Goal: Transaction & Acquisition: Purchase product/service

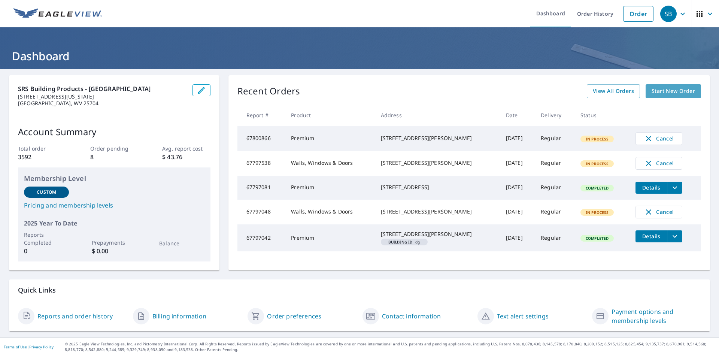
click at [661, 92] on span "Start New Order" at bounding box center [673, 91] width 43 height 9
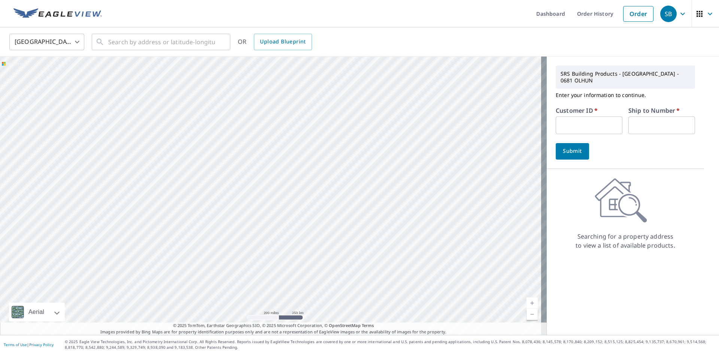
click at [559, 124] on input "text" at bounding box center [589, 126] width 67 height 18
type input "a1r"
click at [660, 126] on input "text" at bounding box center [662, 126] width 67 height 18
type input "1"
click at [562, 154] on span "Submit" at bounding box center [572, 150] width 21 height 9
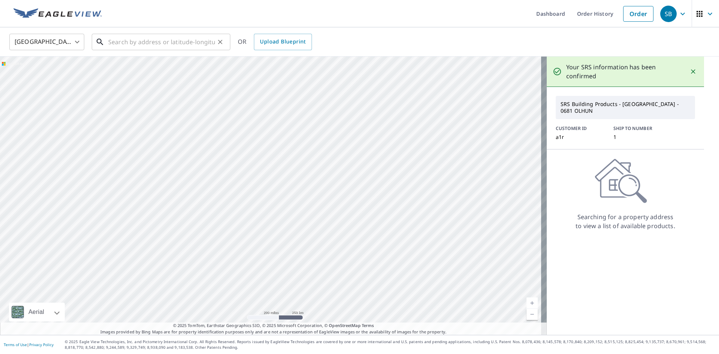
click at [119, 39] on input "text" at bounding box center [161, 41] width 107 height 21
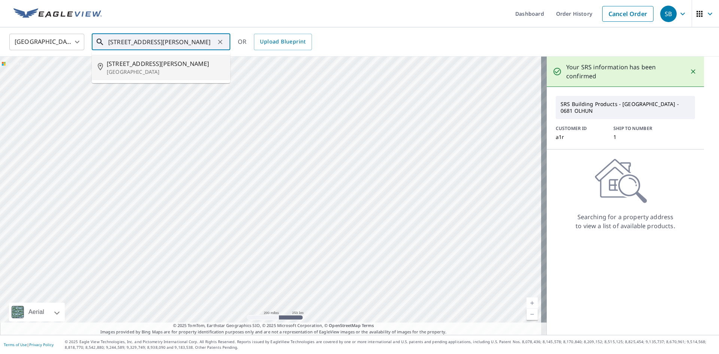
click at [134, 66] on span "[STREET_ADDRESS][PERSON_NAME]" at bounding box center [166, 63] width 118 height 9
type input "[STREET_ADDRESS][PERSON_NAME]"
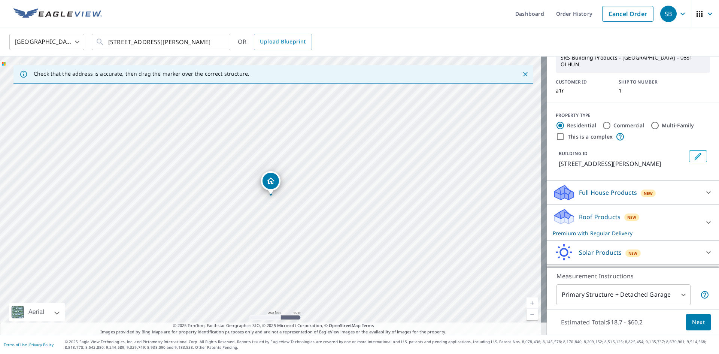
scroll to position [61, 0]
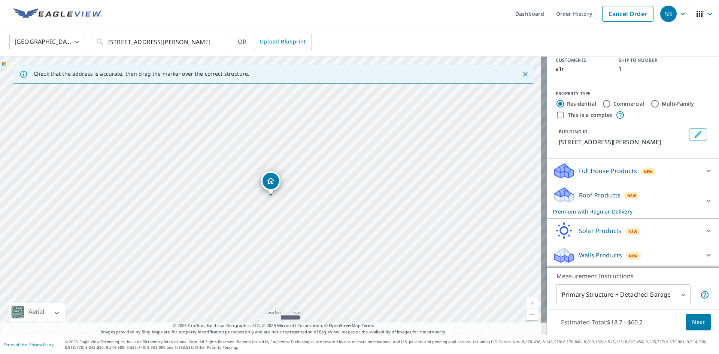
click at [707, 256] on icon at bounding box center [709, 255] width 4 height 3
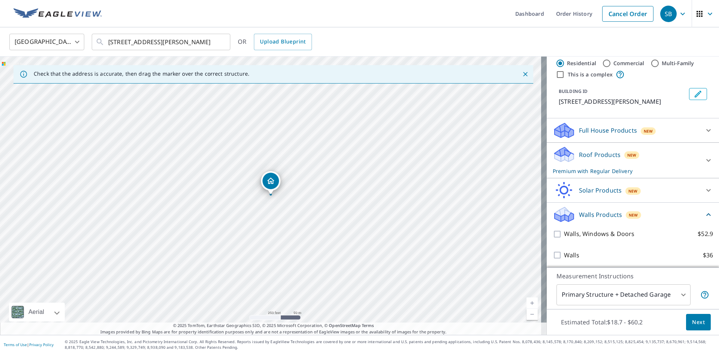
scroll to position [103, 0]
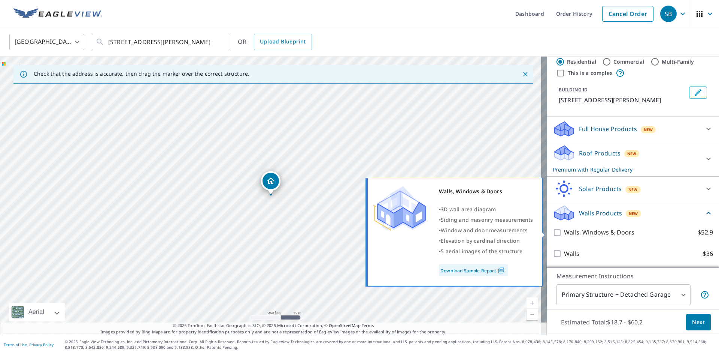
click at [553, 235] on input "Walls, Windows & Doors $52.9" at bounding box center [558, 232] width 11 height 9
checkbox input "true"
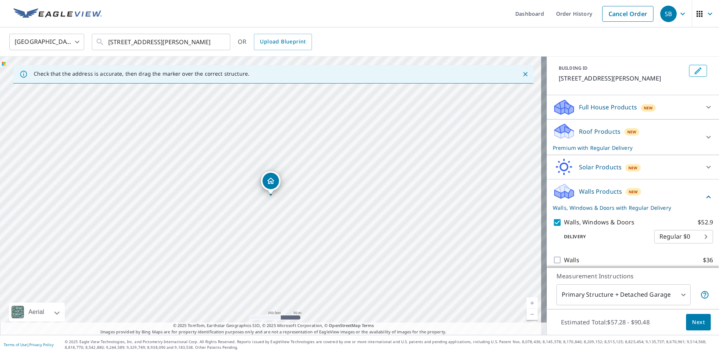
scroll to position [132, 0]
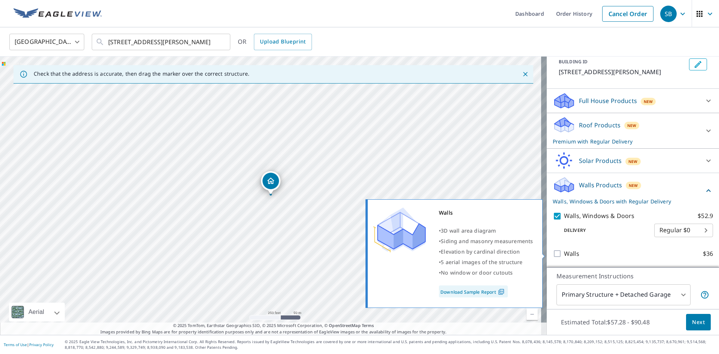
click at [553, 253] on input "Walls $36" at bounding box center [558, 253] width 11 height 9
checkbox input "true"
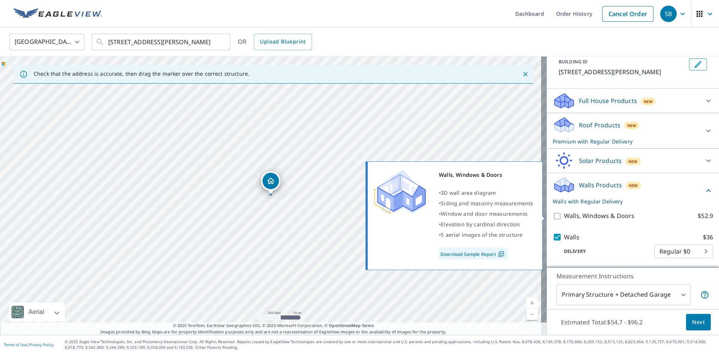
click at [555, 217] on input "Walls, Windows & Doors $52.9" at bounding box center [558, 216] width 11 height 9
checkbox input "true"
checkbox input "false"
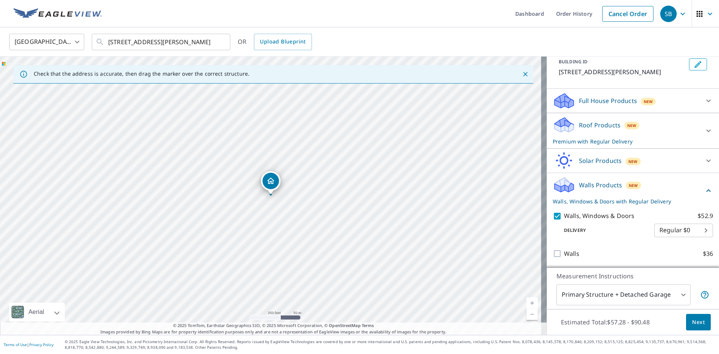
click at [678, 297] on body "SB SB Dashboard Order History Cancel Order SB [GEOGRAPHIC_DATA] [GEOGRAPHIC_DAT…" at bounding box center [359, 177] width 719 height 354
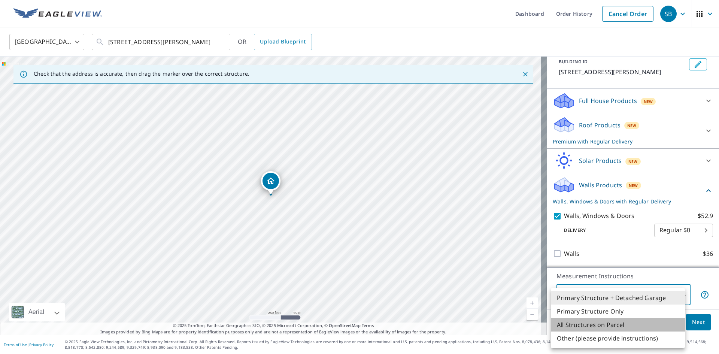
click at [587, 325] on li "All Structures on Parcel" at bounding box center [618, 324] width 134 height 13
type input "3"
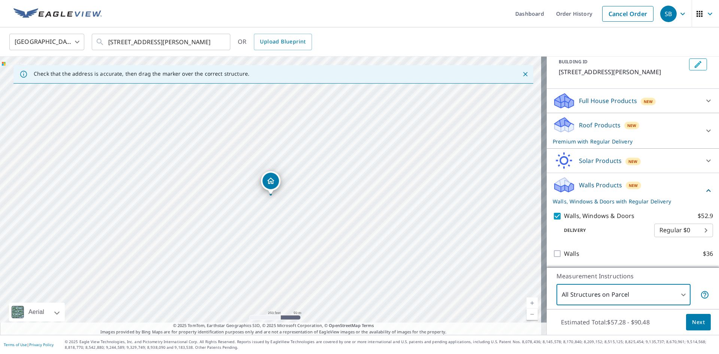
click at [693, 323] on span "Next" at bounding box center [698, 322] width 13 height 9
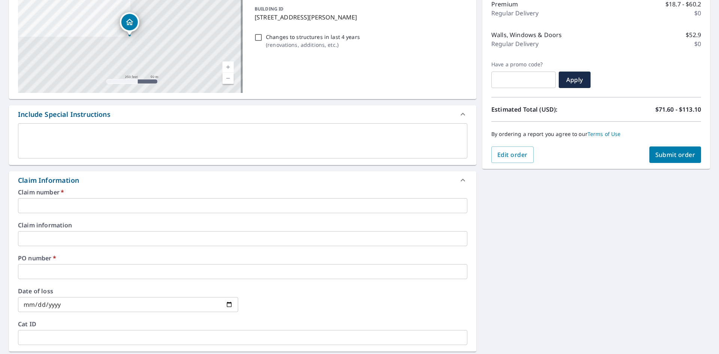
scroll to position [112, 0]
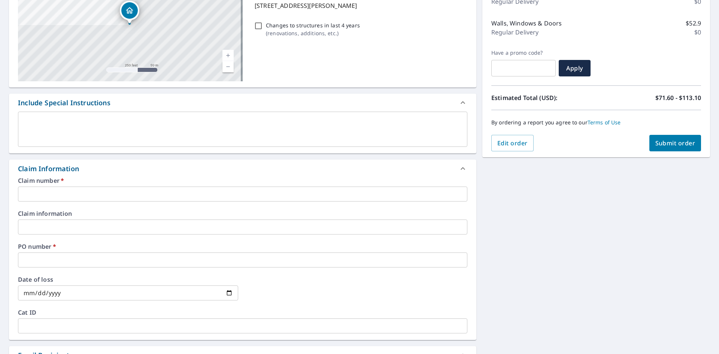
click at [62, 190] on input "text" at bounding box center [243, 194] width 450 height 15
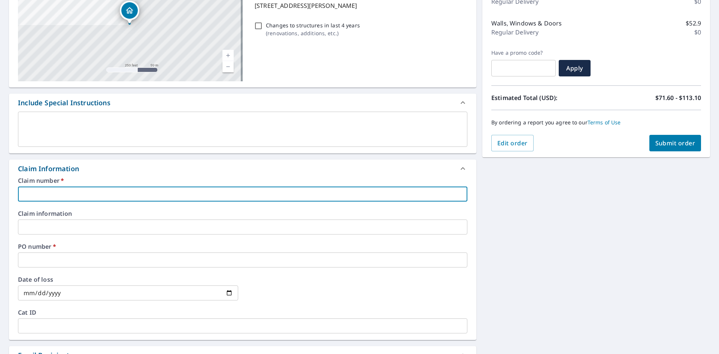
type input "12121212"
checkbox input "true"
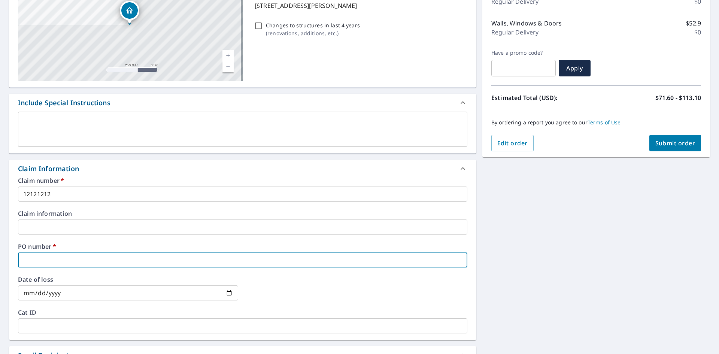
click at [54, 259] on input "text" at bounding box center [243, 260] width 450 height 15
type input "12121212"
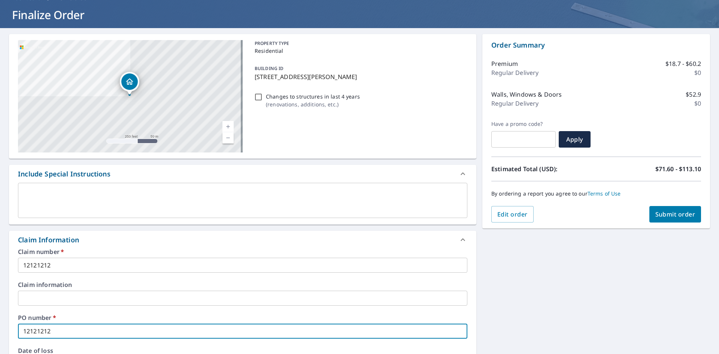
scroll to position [0, 0]
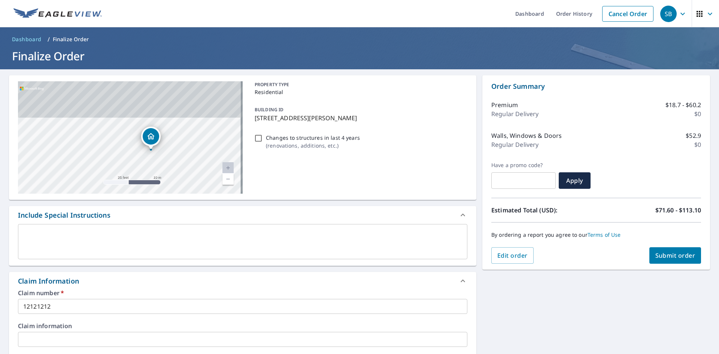
drag, startPoint x: 157, startPoint y: 108, endPoint x: 157, endPoint y: 224, distance: 115.8
click at [157, 224] on div "[STREET_ADDRESS][PERSON_NAME] Aerial Road A standard road map Aerial A detailed…" at bounding box center [243, 344] width 468 height 538
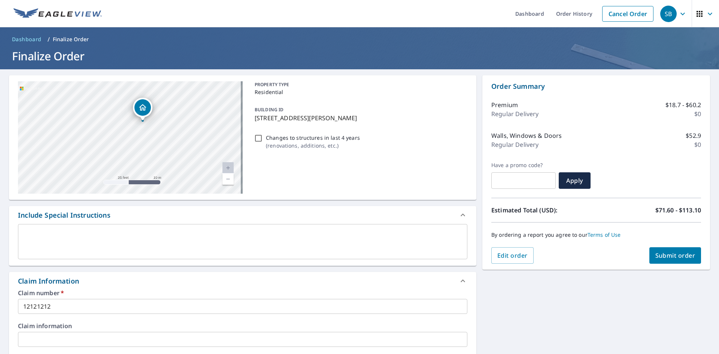
drag, startPoint x: 147, startPoint y: 128, endPoint x: 145, endPoint y: 211, distance: 83.2
click at [145, 211] on div "[STREET_ADDRESS][PERSON_NAME] Aerial Road A standard road map Aerial A detailed…" at bounding box center [243, 344] width 468 height 538
click at [162, 142] on div "[STREET_ADDRESS][PERSON_NAME]" at bounding box center [130, 137] width 225 height 112
drag, startPoint x: 183, startPoint y: 105, endPoint x: 190, endPoint y: 190, distance: 84.9
click at [190, 190] on div "[STREET_ADDRESS][PERSON_NAME]" at bounding box center [130, 137] width 225 height 112
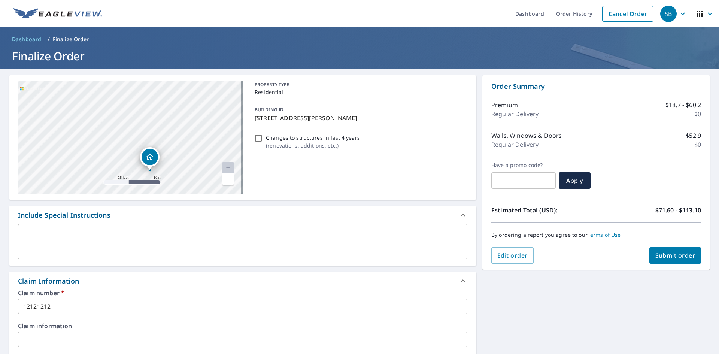
drag, startPoint x: 166, startPoint y: 167, endPoint x: 153, endPoint y: 153, distance: 19.1
click at [153, 153] on icon "Dropped pin, building 1, Residential property, 7201 W Little Garner Rd Ashland,…" at bounding box center [149, 156] width 9 height 9
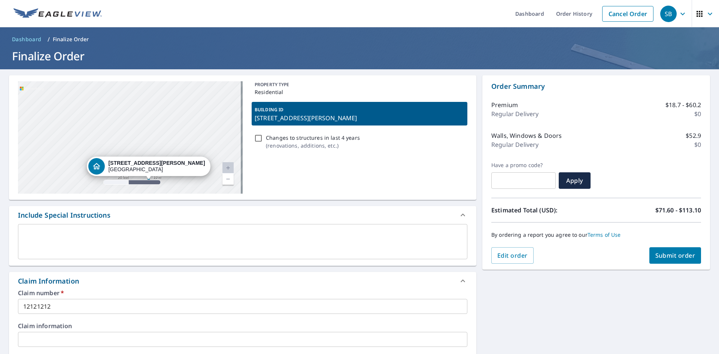
drag, startPoint x: 154, startPoint y: 138, endPoint x: 175, endPoint y: 184, distance: 51.0
click at [175, 184] on div "[STREET_ADDRESS][PERSON_NAME]" at bounding box center [130, 137] width 225 height 112
click at [145, 146] on div "[STREET_ADDRESS][PERSON_NAME]" at bounding box center [130, 137] width 225 height 112
checkbox input "true"
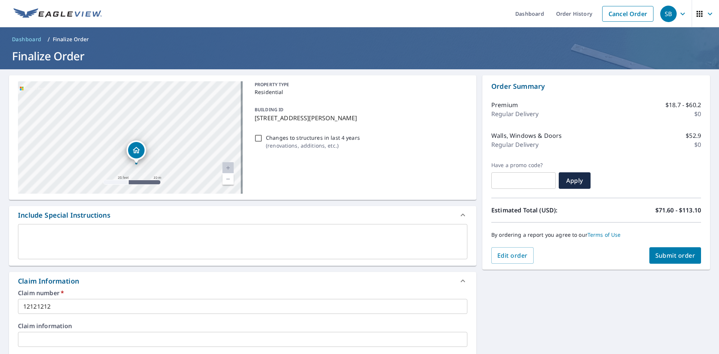
drag, startPoint x: 166, startPoint y: 118, endPoint x: 173, endPoint y: 146, distance: 28.2
click at [173, 146] on div "[STREET_ADDRESS][PERSON_NAME]" at bounding box center [130, 137] width 225 height 112
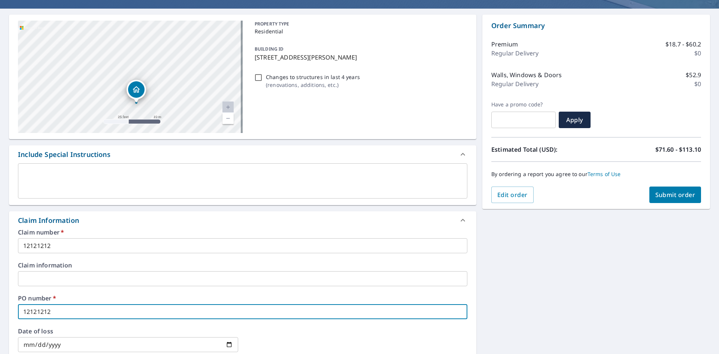
scroll to position [59, 0]
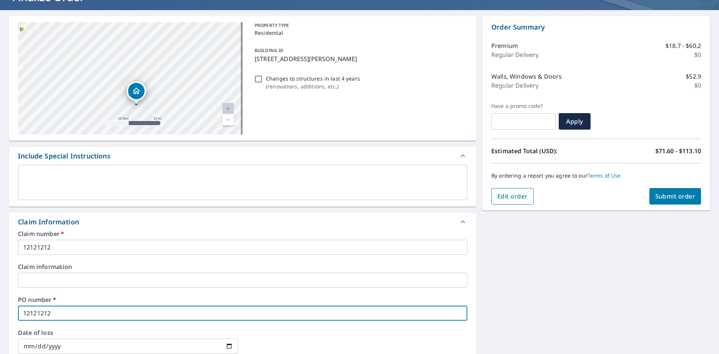
click at [518, 201] on button "Edit order" at bounding box center [513, 196] width 42 height 16
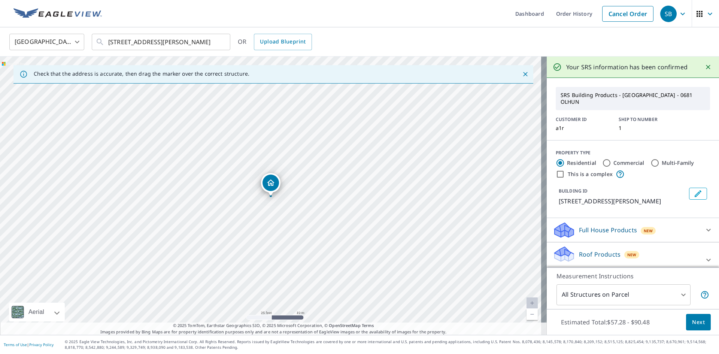
drag, startPoint x: 291, startPoint y: 144, endPoint x: 304, endPoint y: 175, distance: 33.1
click at [304, 175] on div "[STREET_ADDRESS][PERSON_NAME]" at bounding box center [273, 196] width 547 height 278
drag, startPoint x: 266, startPoint y: 185, endPoint x: 260, endPoint y: 148, distance: 37.6
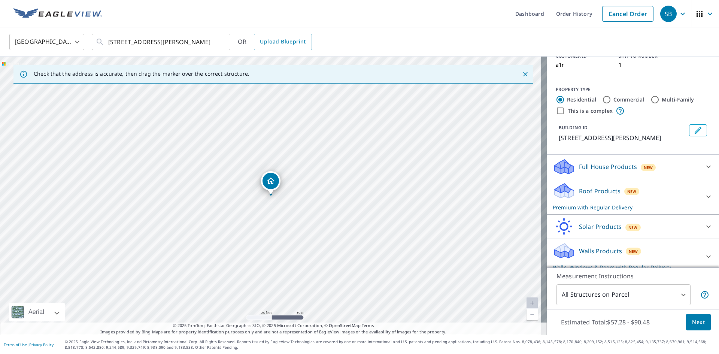
scroll to position [64, 0]
click at [704, 252] on icon at bounding box center [708, 256] width 9 height 9
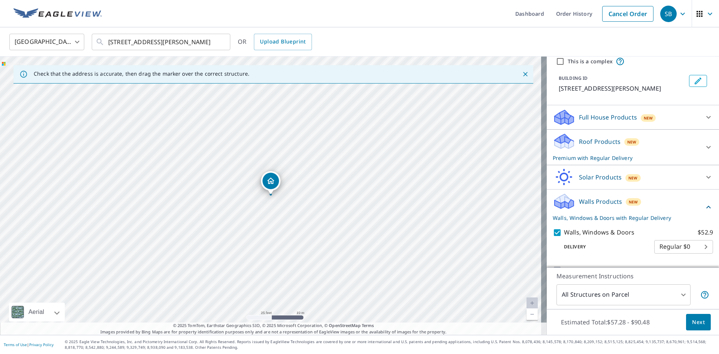
scroll to position [123, 0]
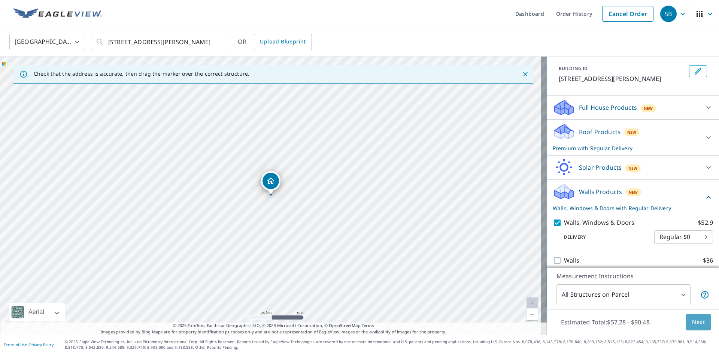
click at [694, 323] on span "Next" at bounding box center [698, 322] width 13 height 9
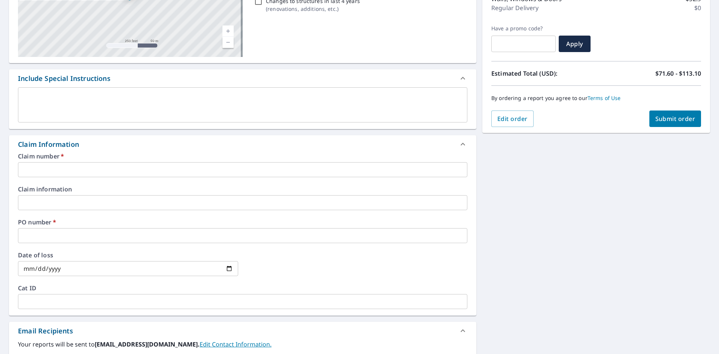
scroll to position [150, 0]
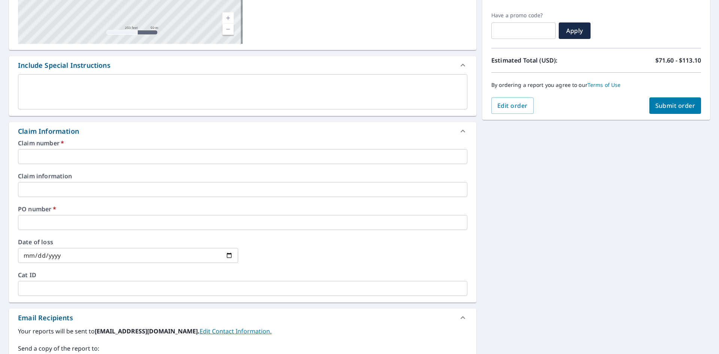
click at [36, 161] on input "text" at bounding box center [243, 156] width 450 height 15
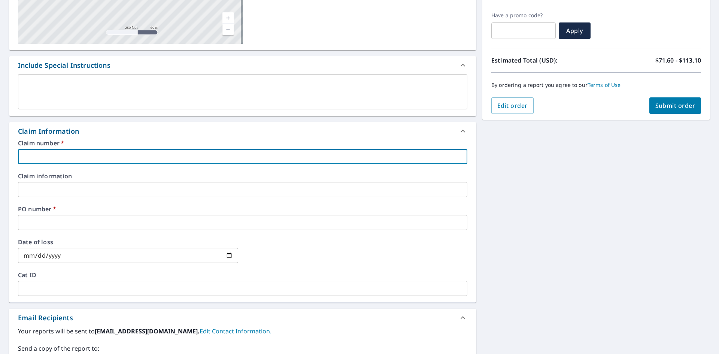
type input "12121212"
checkbox input "true"
click at [47, 219] on input "text" at bounding box center [243, 222] width 450 height 15
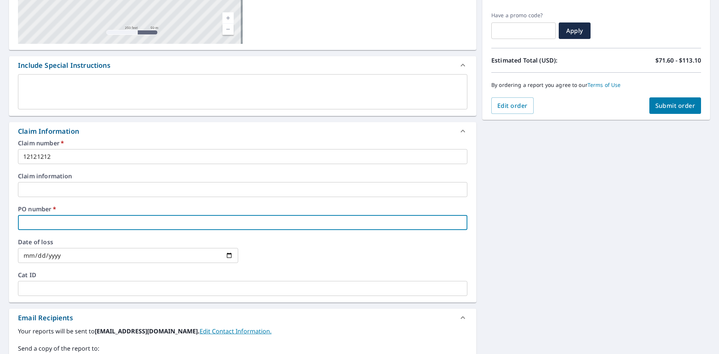
type input "12121212"
checkbox input "true"
click at [302, 252] on div at bounding box center [357, 255] width 220 height 33
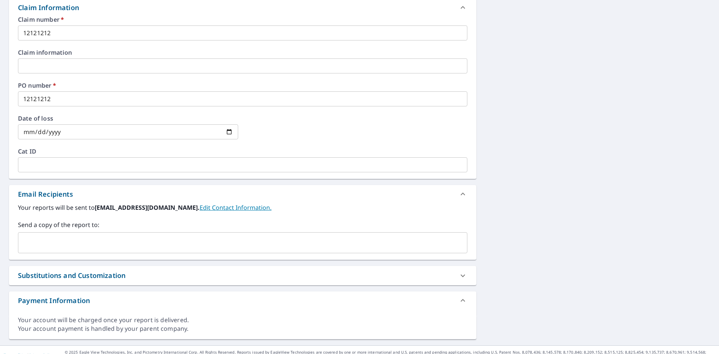
scroll to position [284, 0]
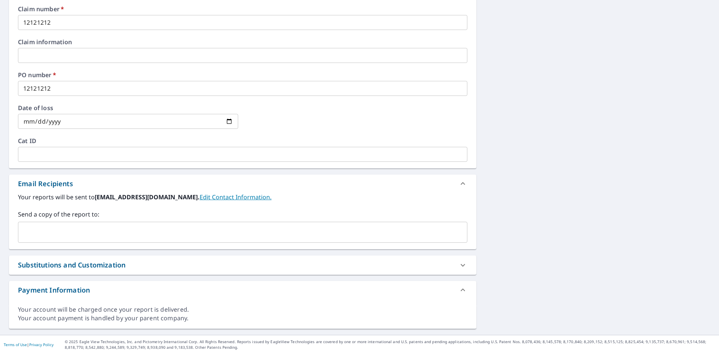
click at [51, 232] on input "text" at bounding box center [237, 232] width 432 height 14
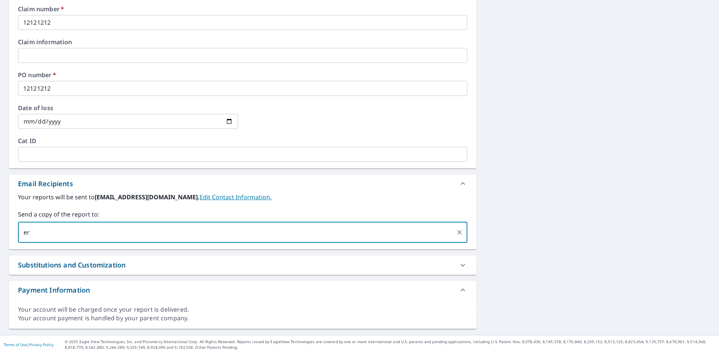
type input "e"
click at [54, 235] on input "text" at bounding box center [237, 232] width 432 height 14
paste input "[PERSON_NAME][EMAIL_ADDRESS][DOMAIN_NAME]"
type input "[PERSON_NAME][EMAIL_ADDRESS][DOMAIN_NAME]"
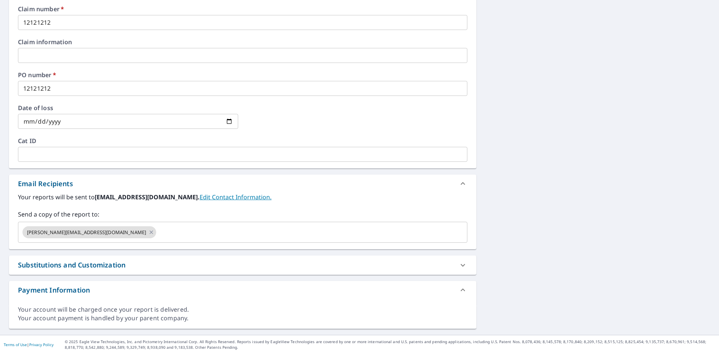
click at [502, 245] on div "[STREET_ADDRESS][PERSON_NAME] Aerial Road A standard road map Aerial A detailed…" at bounding box center [359, 60] width 719 height 550
click at [238, 266] on div "Substitutions and Customization" at bounding box center [236, 265] width 436 height 10
checkbox input "true"
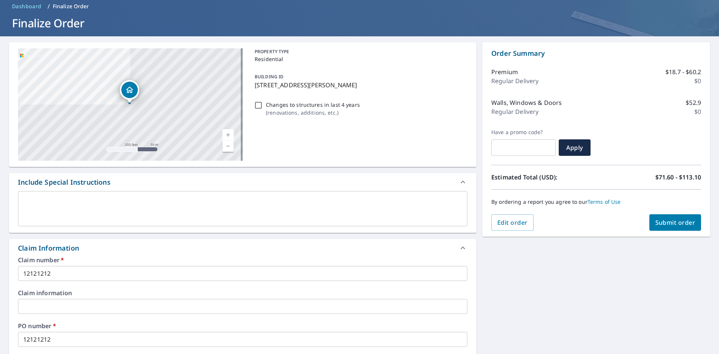
scroll to position [22, 0]
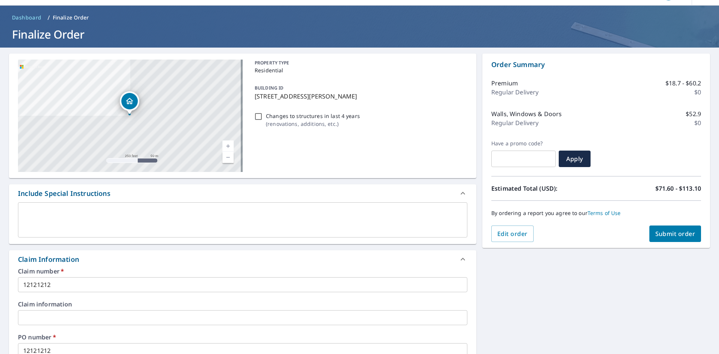
click at [101, 235] on div "x ​" at bounding box center [243, 219] width 450 height 35
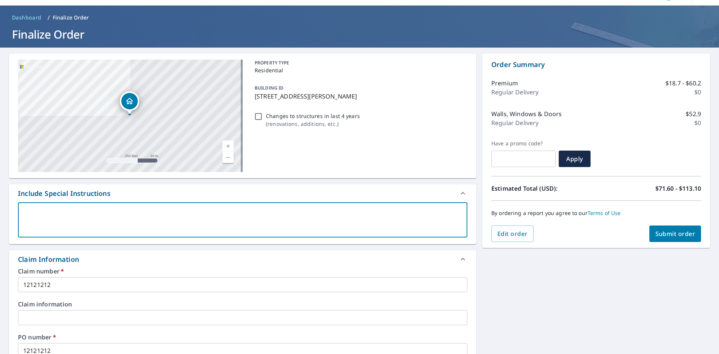
type textarea "N"
type textarea "x"
checkbox input "true"
type textarea "Ne"
type textarea "x"
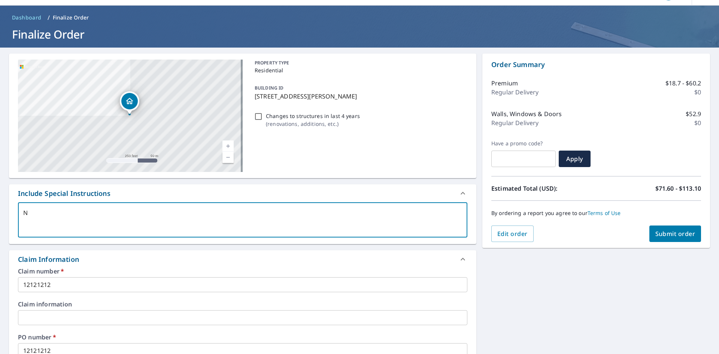
checkbox input "true"
type textarea "Nee"
type textarea "x"
checkbox input "true"
type textarea "Need"
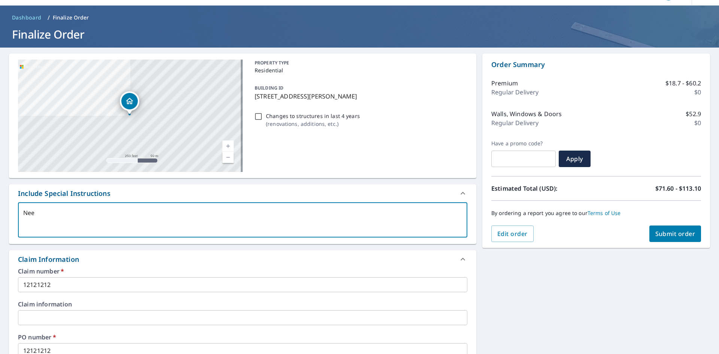
type textarea "x"
checkbox input "true"
type textarea "Need"
type textarea "x"
checkbox input "true"
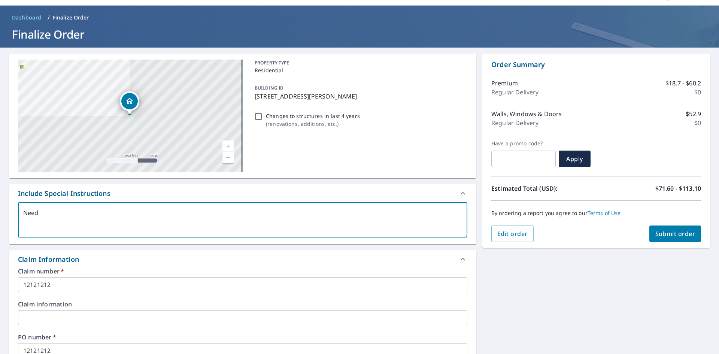
type textarea "Need t"
type textarea "x"
checkbox input "true"
type textarea "Need th"
type textarea "x"
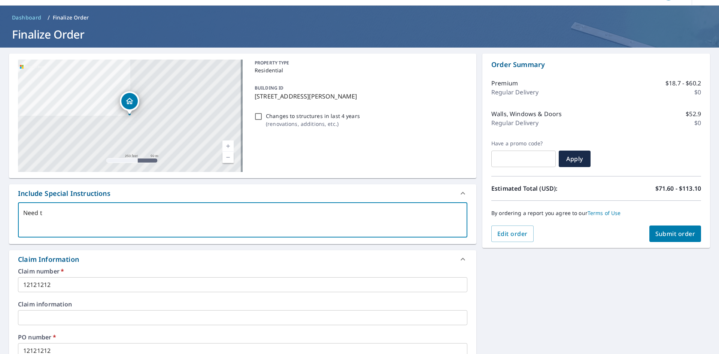
checkbox input "true"
type textarea "Need the"
type textarea "x"
checkbox input "true"
type textarea "Need the"
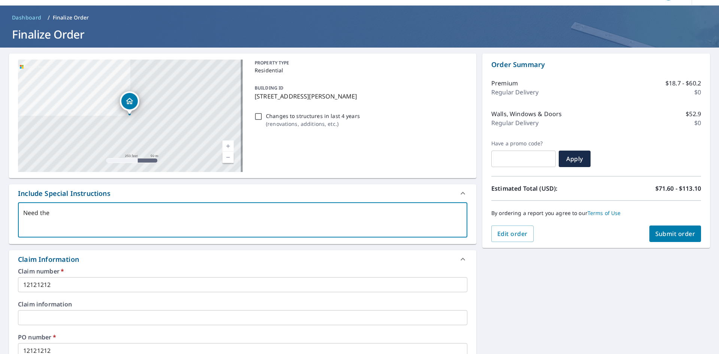
type textarea "x"
checkbox input "true"
type textarea "Need the i"
type textarea "x"
checkbox input "true"
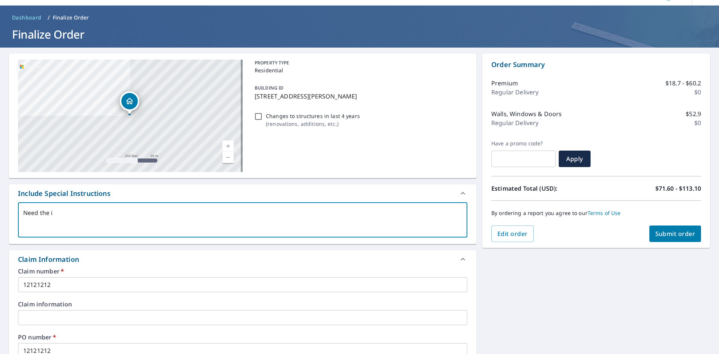
type textarea "Need the in"
type textarea "x"
checkbox input "true"
type textarea "Need the inf"
type textarea "x"
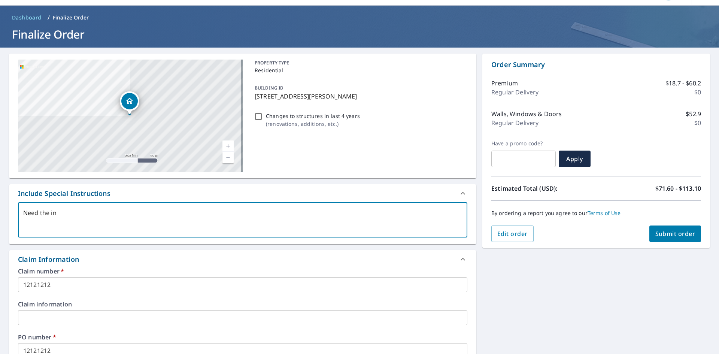
checkbox input "true"
type textarea "Need the info"
type textarea "x"
checkbox input "true"
type textarea "Need the infor"
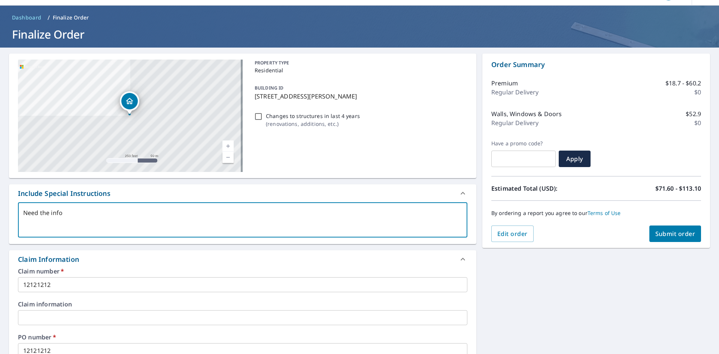
type textarea "x"
checkbox input "true"
type textarea "Need the inform"
type textarea "x"
checkbox input "true"
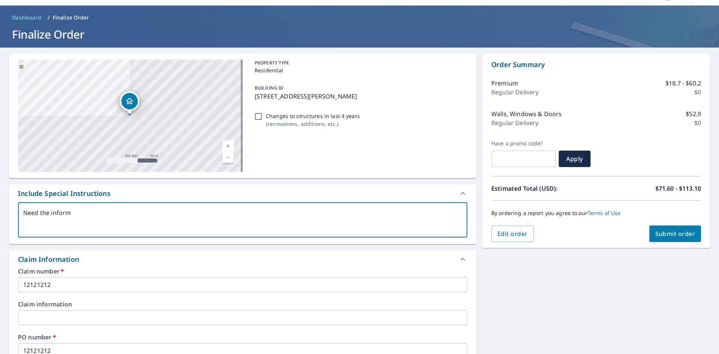
type textarea "Need the informa"
type textarea "x"
checkbox input "true"
type textarea "Need the informat"
type textarea "x"
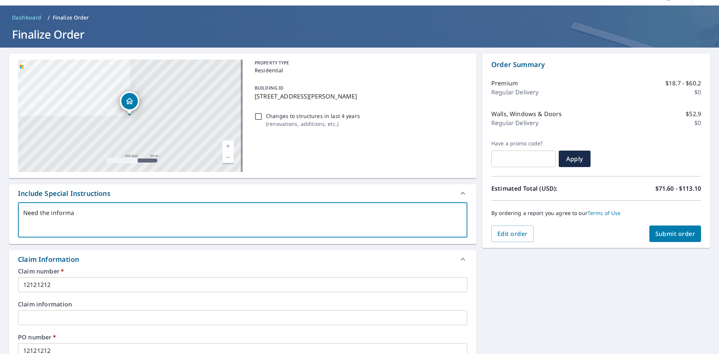
checkbox input "true"
type textarea "Need the informa"
type textarea "x"
checkbox input "true"
type textarea "Need the inform"
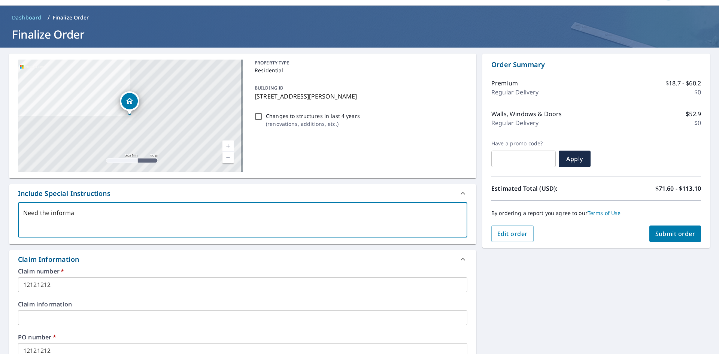
type textarea "x"
checkbox input "true"
type textarea "Need the infor"
type textarea "x"
checkbox input "true"
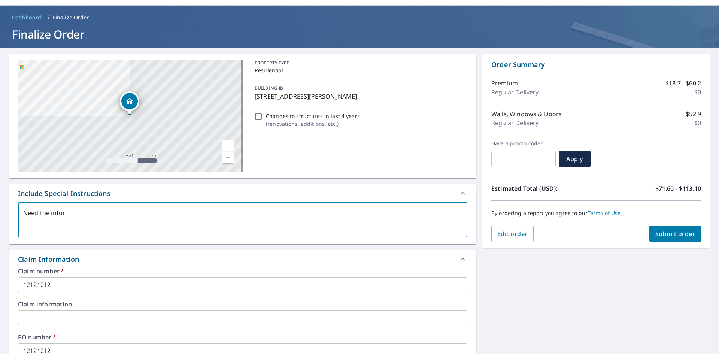
type textarea "Need the info"
type textarea "x"
checkbox input "true"
type textarea "Need the inf"
type textarea "x"
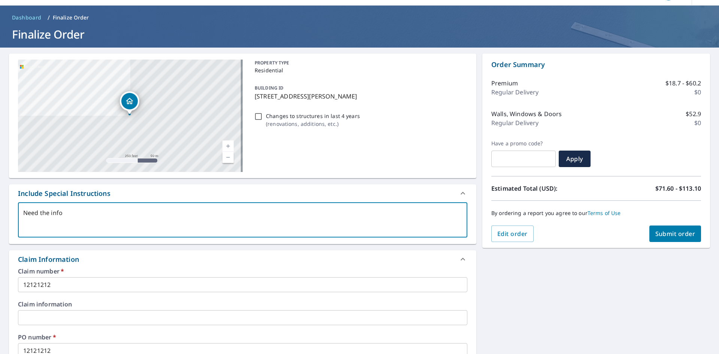
checkbox input "true"
type textarea "Need the in"
type textarea "x"
checkbox input "true"
type textarea "Need the i"
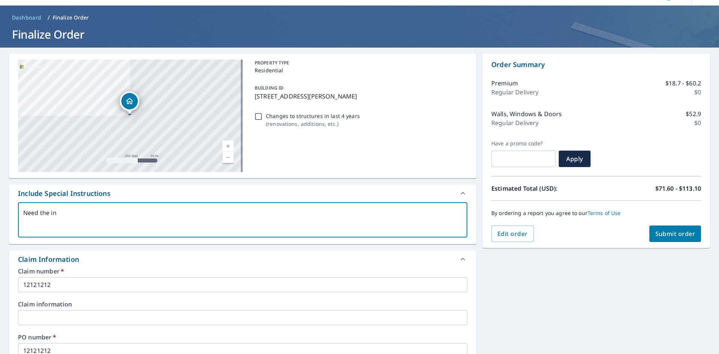
type textarea "x"
checkbox input "true"
type textarea "Need the"
type textarea "x"
checkbox input "true"
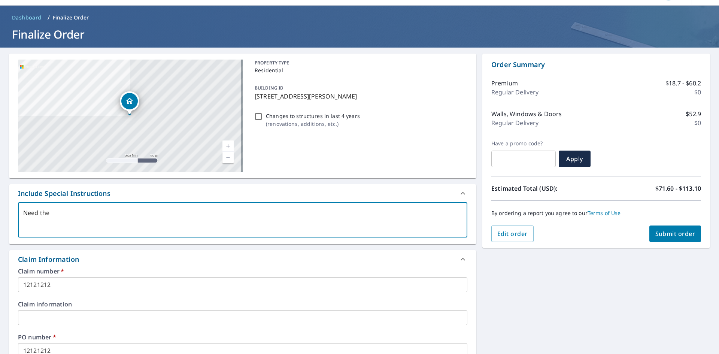
type textarea "Need the w"
type textarea "x"
checkbox input "true"
type textarea "Need the wa"
type textarea "x"
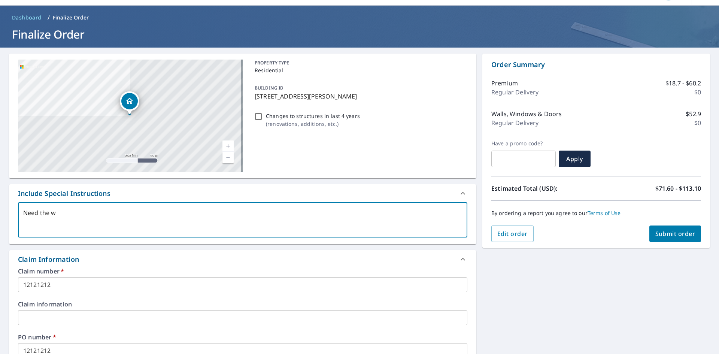
checkbox input "true"
type textarea "Need the wal"
type textarea "x"
checkbox input "true"
type textarea "Need the wall"
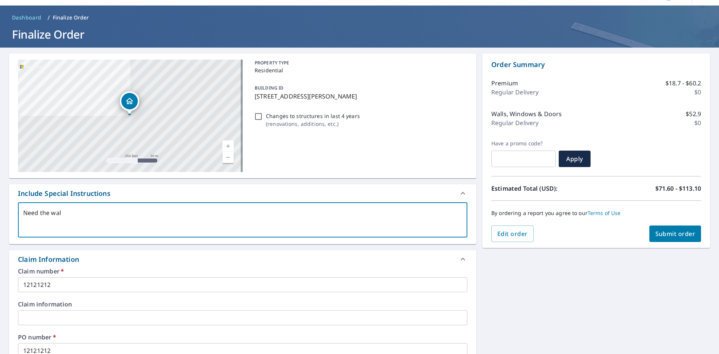
type textarea "x"
checkbox input "true"
type textarea "Need the wall"
type textarea "x"
checkbox input "true"
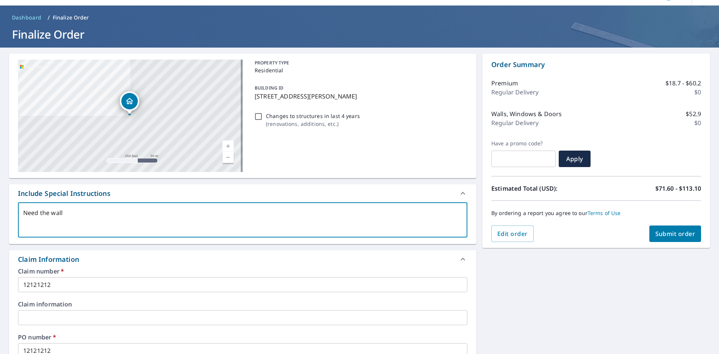
type textarea "Need the wall i"
type textarea "x"
checkbox input "true"
type textarea "Need the wall in"
type textarea "x"
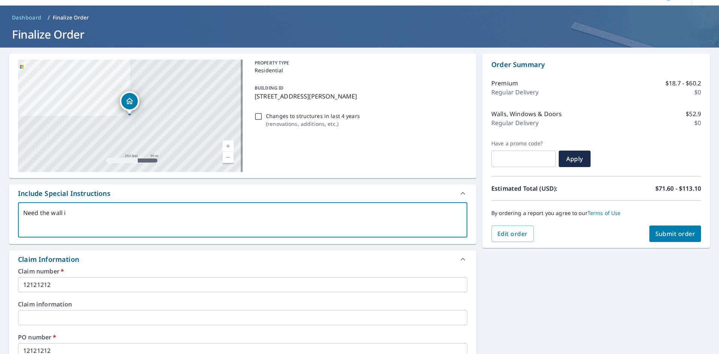
checkbox input "true"
type textarea "Need the wall inf"
type textarea "x"
checkbox input "true"
type textarea "Need the wall info"
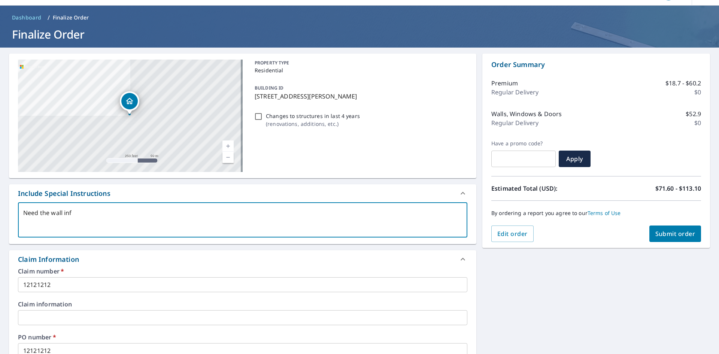
type textarea "x"
checkbox input "true"
type textarea "Need the wall infor"
type textarea "x"
checkbox input "true"
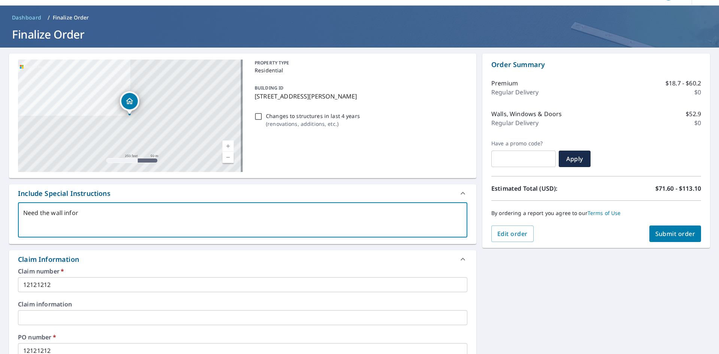
type textarea "Need the wall inform"
type textarea "x"
checkbox input "true"
type textarea "Need the wall informa"
type textarea "x"
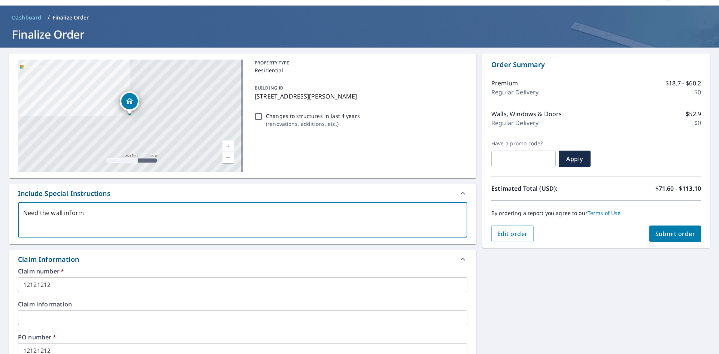
checkbox input "true"
type textarea "Need the wall informat"
type textarea "x"
checkbox input "true"
type textarea "Need the wall informati"
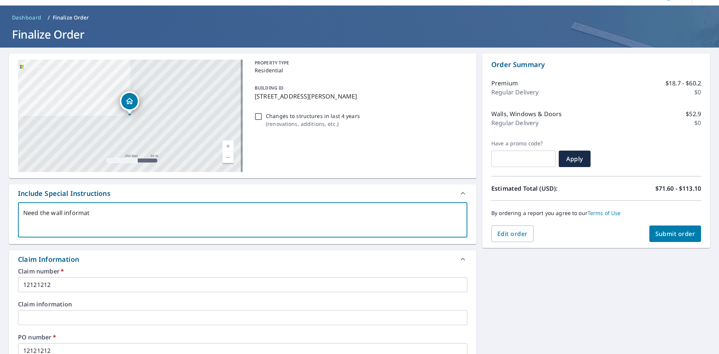
type textarea "x"
checkbox input "true"
type textarea "Need the wall informatio"
type textarea "x"
checkbox input "true"
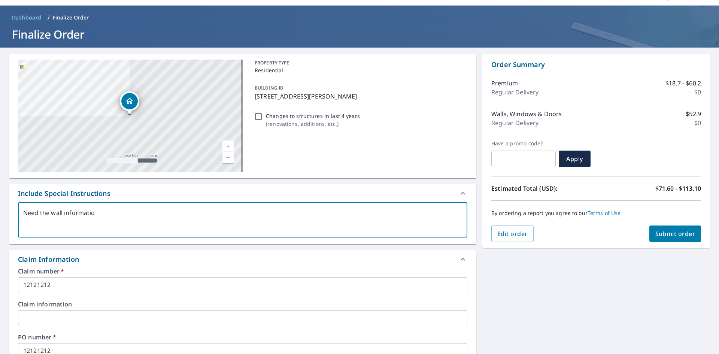
type textarea "Need the wall information"
type textarea "x"
checkbox input "true"
type textarea "Need the wall information"
type textarea "x"
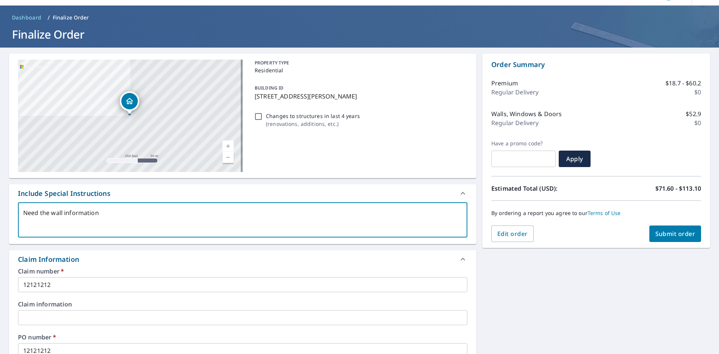
checkbox input "true"
type textarea "Need the wall information f"
type textarea "x"
checkbox input "true"
type textarea "Need the wall information fo"
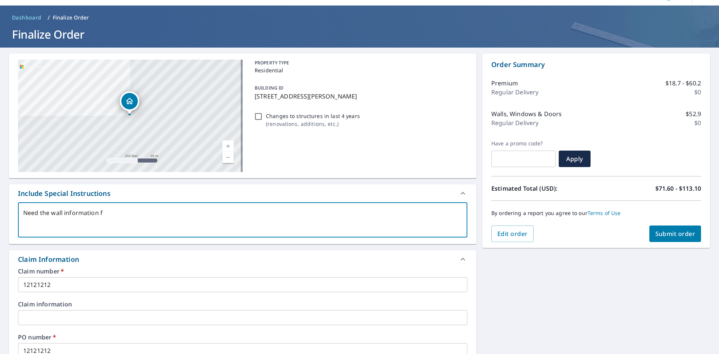
type textarea "x"
checkbox input "true"
type textarea "Need the wall information for"
type textarea "x"
checkbox input "true"
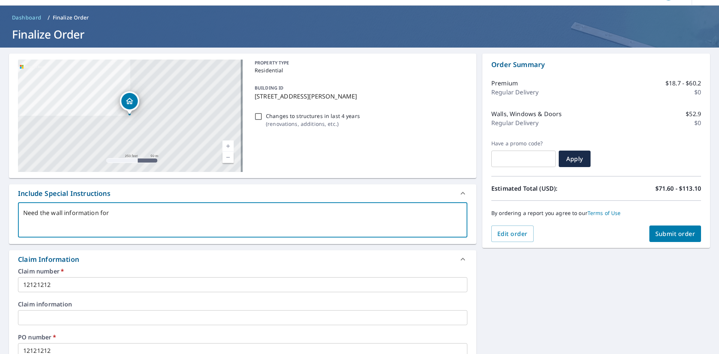
type textarea "Need the wall information for"
type textarea "x"
checkbox input "true"
type textarea "Need the wall information for t"
type textarea "x"
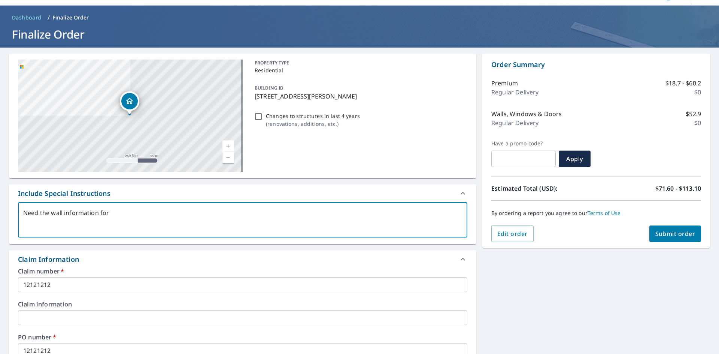
checkbox input "true"
type textarea "Need the wall information for th"
type textarea "x"
checkbox input "true"
type textarea "Need the wall information for the"
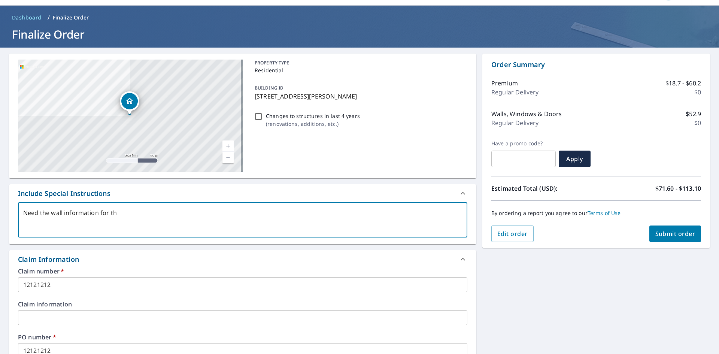
type textarea "x"
checkbox input "true"
type textarea "Need the wall information for the"
type textarea "x"
checkbox input "true"
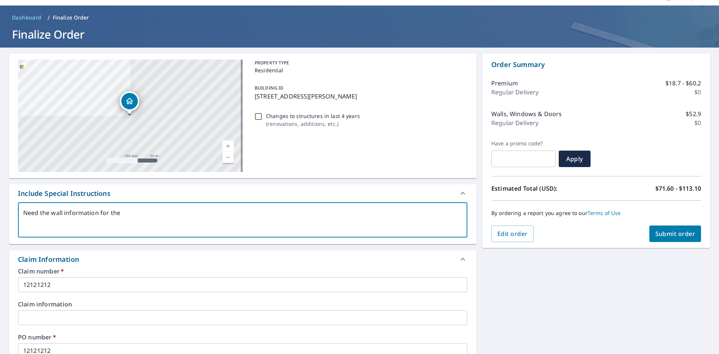
type textarea "Need the wall information for the h"
type textarea "x"
checkbox input "true"
type textarea "Need the wall information for the hm"
type textarea "x"
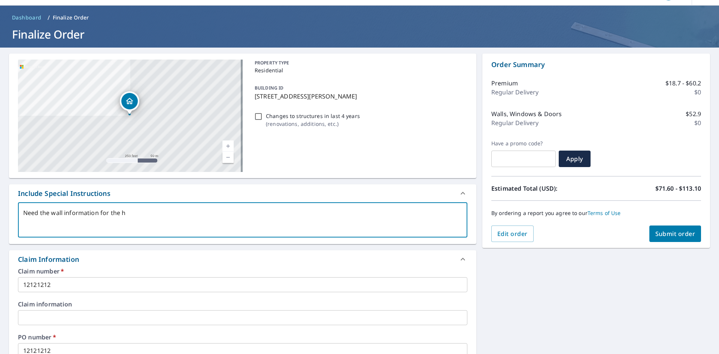
checkbox input "true"
type textarea "Need the wall information for the hme"
type textarea "x"
checkbox input "true"
type textarea "Need the wall information for the hme"
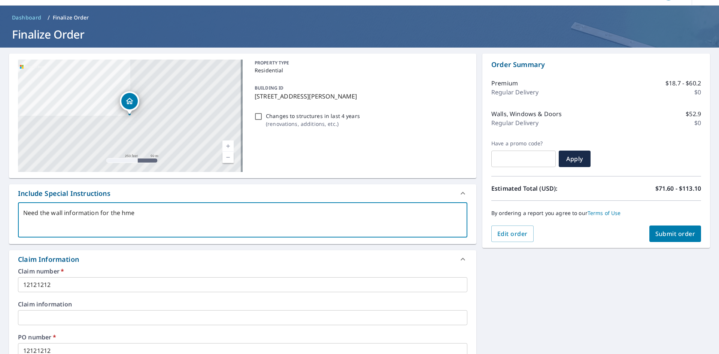
type textarea "x"
checkbox input "true"
type textarea "Need the wall information for the hme a"
type textarea "x"
checkbox input "true"
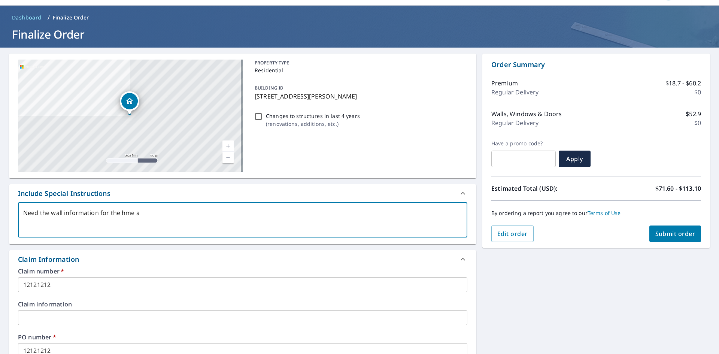
type textarea "Need the wall information for the hme an"
type textarea "x"
checkbox input "true"
type textarea "Need the wall information for the hme and"
type textarea "x"
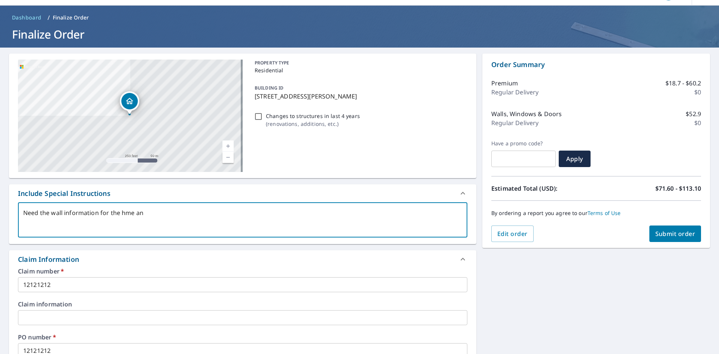
checkbox input "true"
type textarea "Need the wall information for the hme and"
type textarea "x"
checkbox input "true"
type textarea "Need the wall information for the hme and"
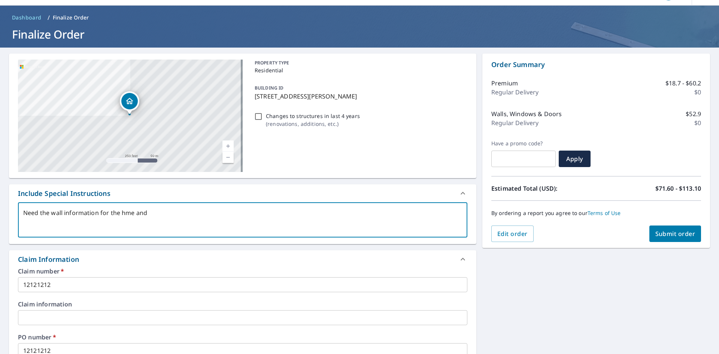
type textarea "x"
checkbox input "true"
type textarea "Need the wall information for the hme an"
type textarea "x"
checkbox input "true"
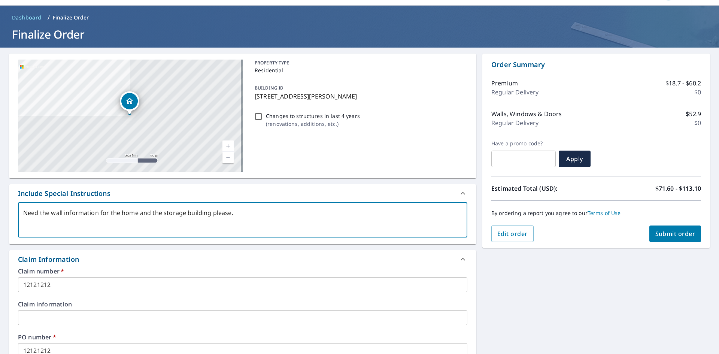
click at [209, 214] on textarea "Need the wall information for the home and the storage building please." at bounding box center [242, 219] width 439 height 21
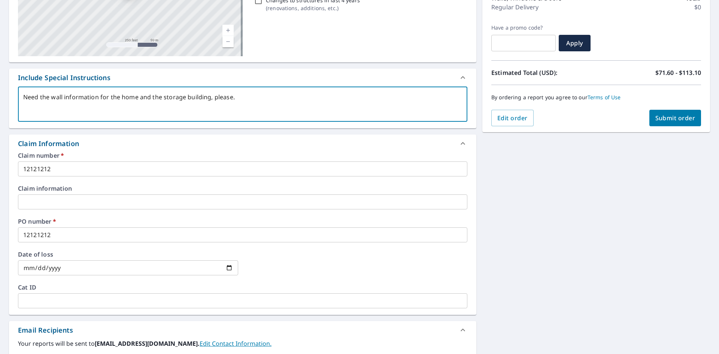
scroll to position [0, 0]
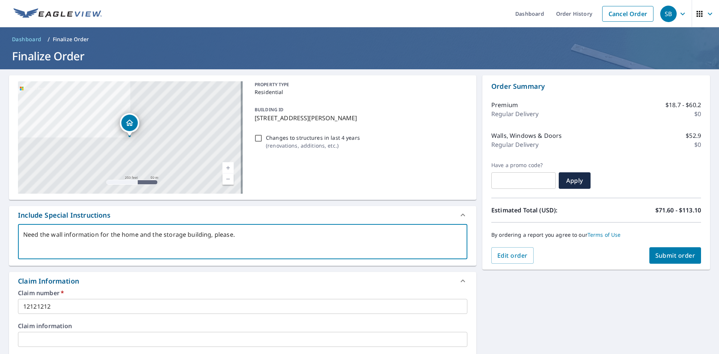
click at [665, 251] on button "Submit order" at bounding box center [676, 255] width 52 height 16
